Goal: Transaction & Acquisition: Purchase product/service

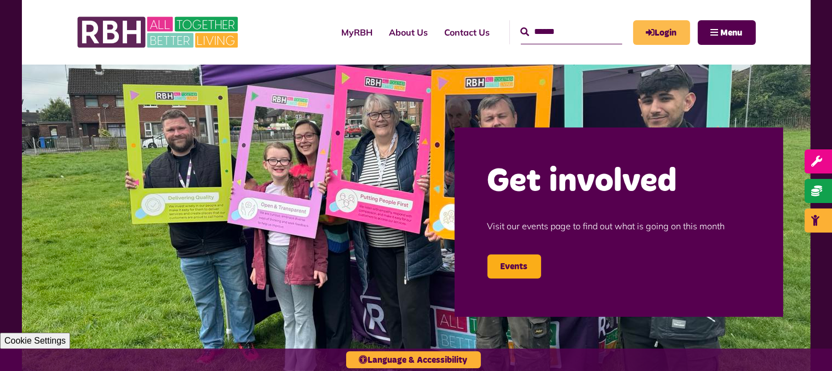
click at [664, 34] on link "Login" at bounding box center [661, 32] width 57 height 25
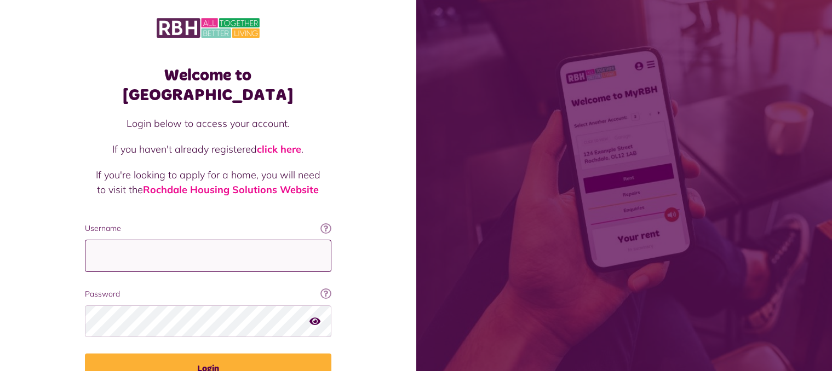
click at [204, 240] on input "Username" at bounding box center [208, 256] width 246 height 32
type input "**********"
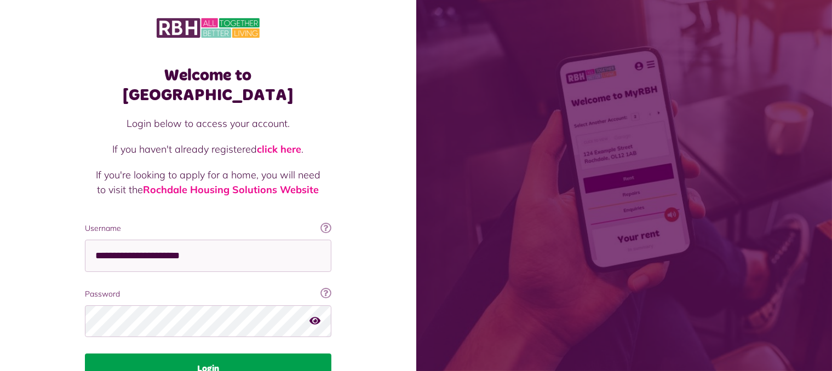
click at [174, 354] on button "Login" at bounding box center [208, 369] width 246 height 31
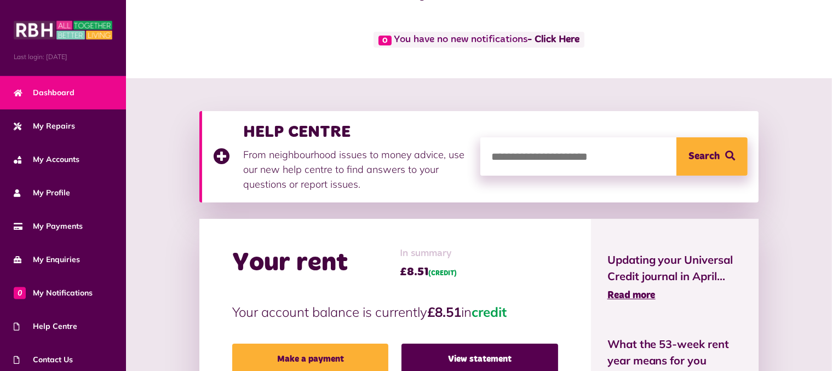
scroll to position [274, 0]
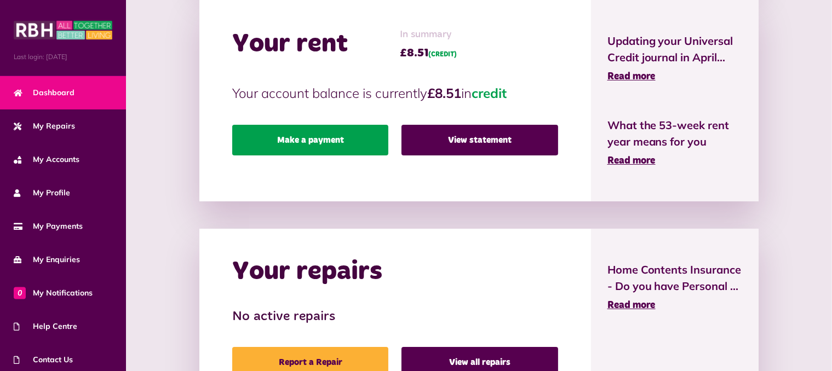
click at [332, 141] on link "Make a payment" at bounding box center [310, 140] width 156 height 31
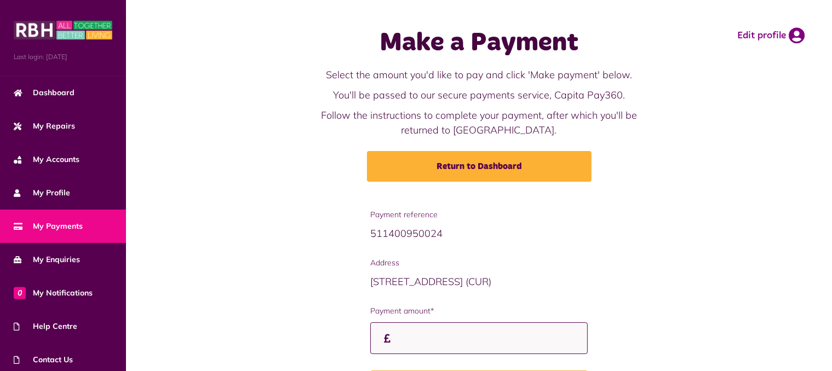
click at [412, 333] on input "Payment amount*" at bounding box center [478, 339] width 217 height 32
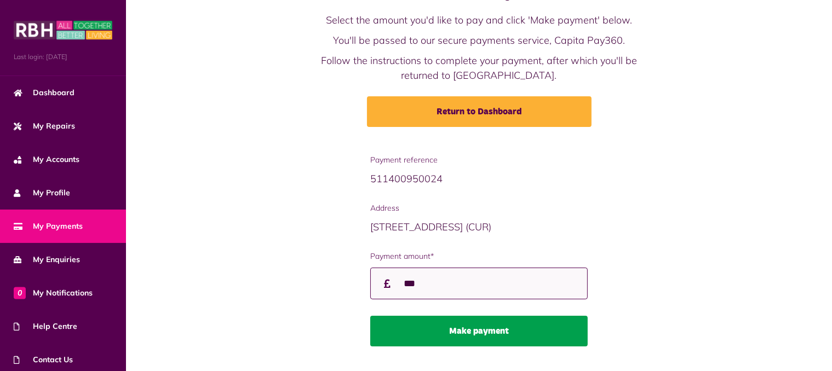
type input "***"
click at [446, 319] on button "Make payment" at bounding box center [478, 331] width 217 height 31
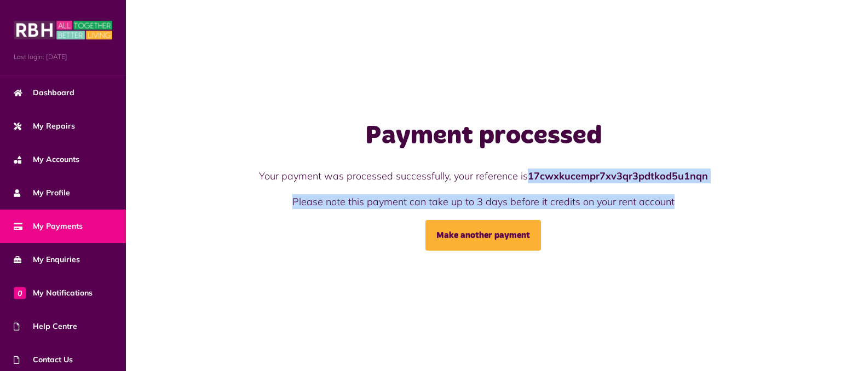
drag, startPoint x: 529, startPoint y: 178, endPoint x: 708, endPoint y: 183, distance: 178.6
click at [709, 183] on div "Your payment was processed successfully, your reference is 17cwxkucempr7xv3qr3p…" at bounding box center [483, 189] width 487 height 41
click at [747, 170] on div "Payment processed Your payment was processed successfully, your reference is 17…" at bounding box center [483, 185] width 585 height 130
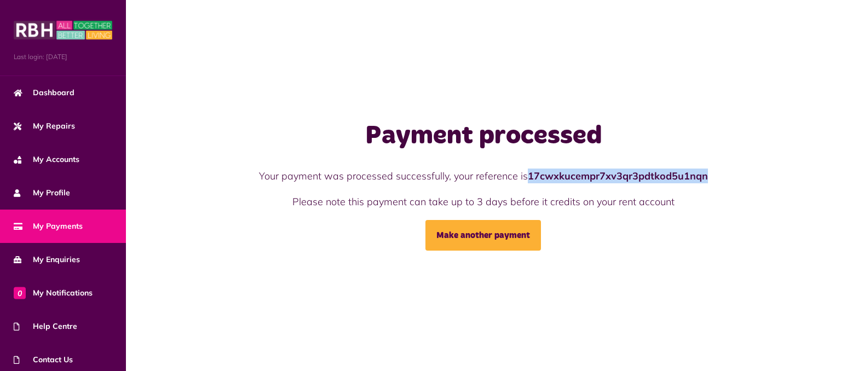
drag, startPoint x: 714, startPoint y: 177, endPoint x: 534, endPoint y: 176, distance: 180.2
click at [530, 177] on p "Your payment was processed successfully, your reference is 17cwxkucempr7xv3qr3p…" at bounding box center [483, 176] width 487 height 15
copy strong "17cwxkucempr7xv3qr3pdtkod5u1nqn"
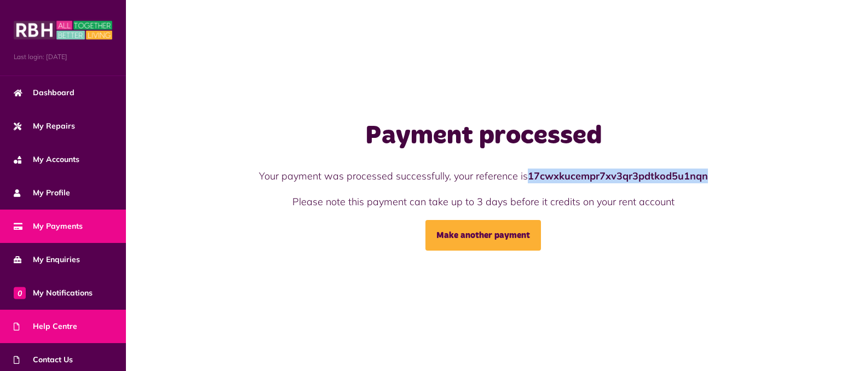
scroll to position [71, 0]
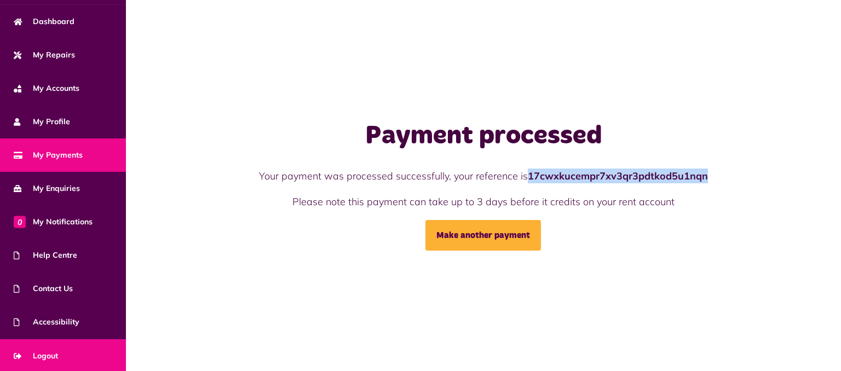
click at [64, 343] on link "Logout" at bounding box center [63, 356] width 126 height 33
